Goal: Find specific page/section: Find specific page/section

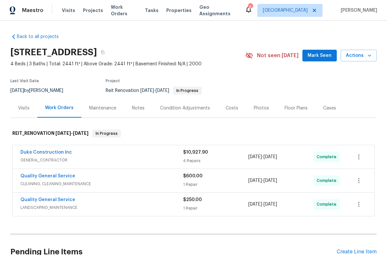
scroll to position [-3, 0]
click at [176, 12] on span "Properties" at bounding box center [178, 10] width 25 height 6
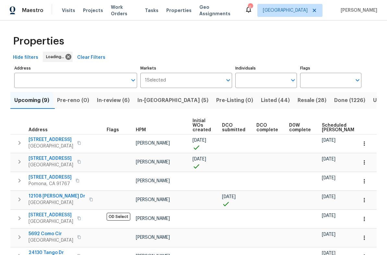
click at [268, 78] on input "Individuals" at bounding box center [261, 80] width 52 height 15
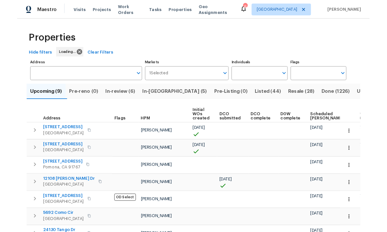
scroll to position [24, 0]
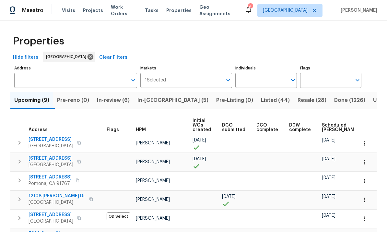
click at [276, 73] on input "Individuals" at bounding box center [261, 80] width 52 height 15
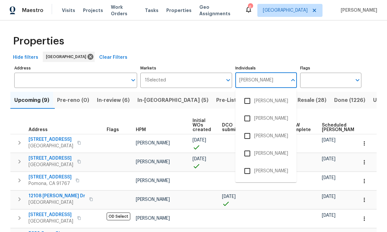
type input "[PERSON_NAME]"
click at [247, 164] on input "checkbox" at bounding box center [248, 171] width 14 height 14
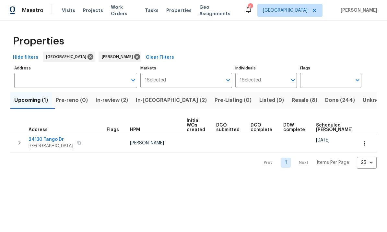
click at [160, 100] on span "In-[GEOGRAPHIC_DATA] (2)" at bounding box center [171, 100] width 71 height 9
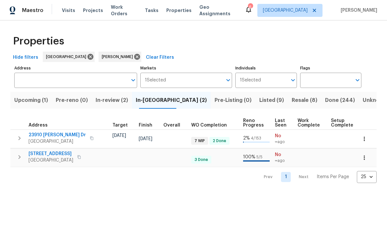
scroll to position [0, 159]
click at [292, 98] on span "Resale (8)" at bounding box center [305, 100] width 26 height 9
